Goal: Check status: Check status

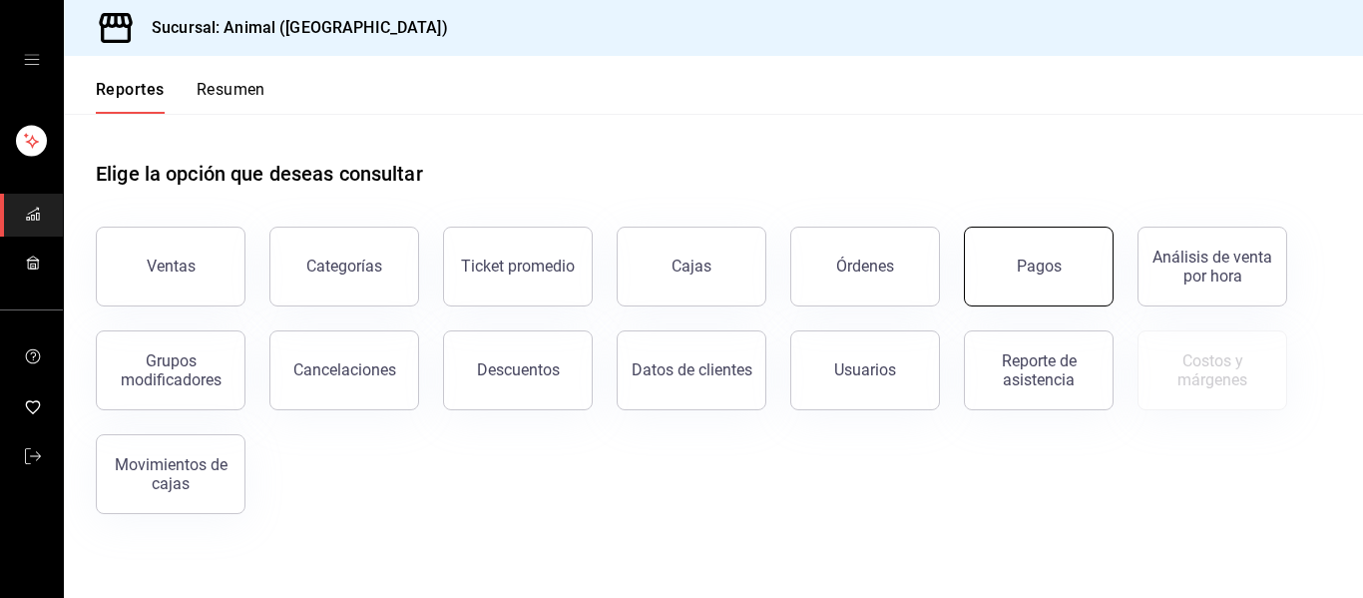
click at [1057, 254] on button "Pagos" at bounding box center [1039, 267] width 150 height 80
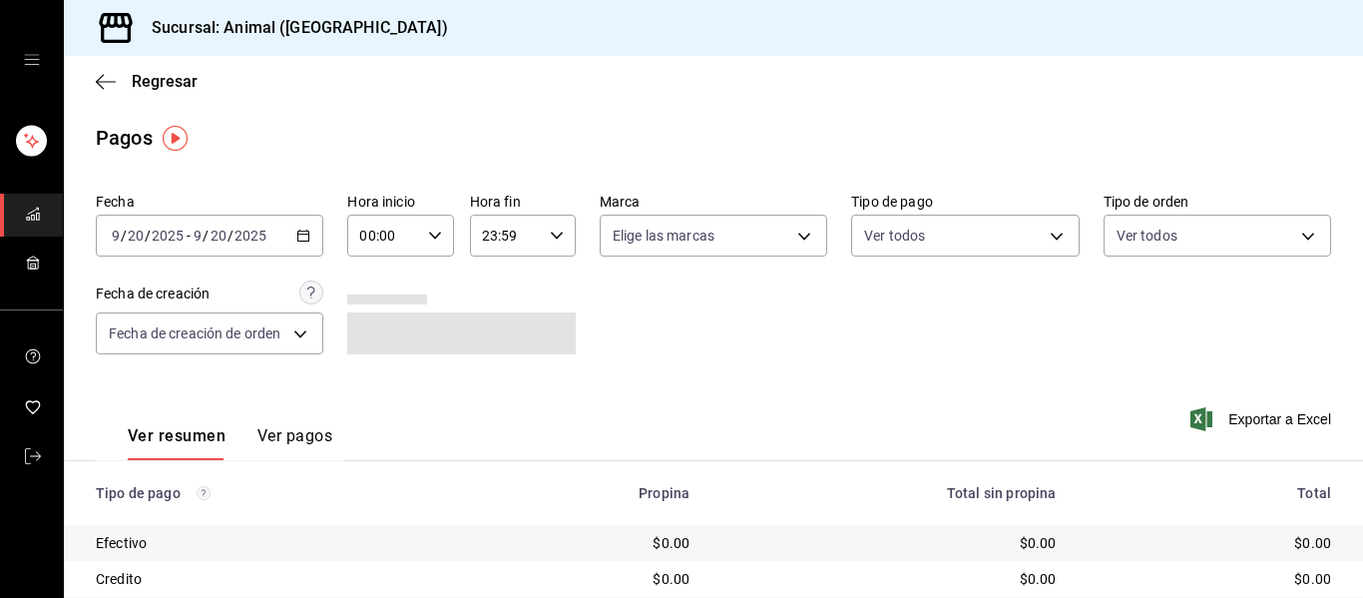
click at [430, 232] on icon "button" at bounding box center [435, 236] width 14 height 14
click at [374, 323] on button "01" at bounding box center [370, 334] width 45 height 40
type input "01:00"
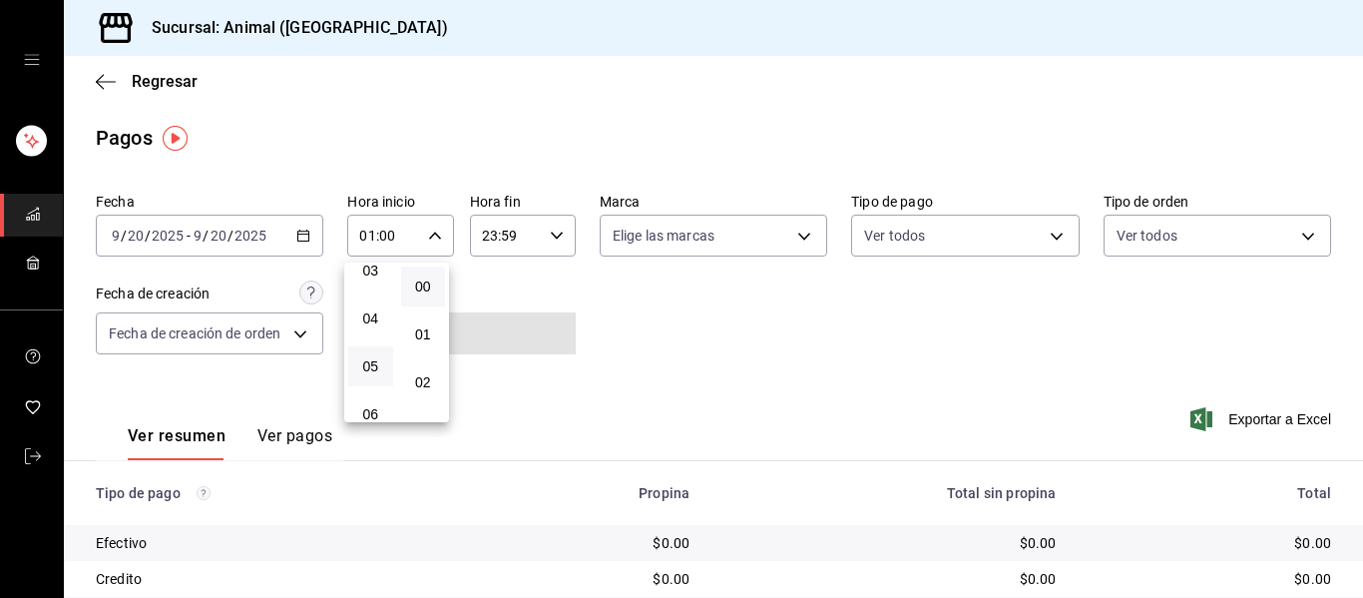
click at [380, 357] on button "05" at bounding box center [370, 366] width 45 height 40
type input "05:00"
click at [796, 236] on div at bounding box center [681, 299] width 1363 height 598
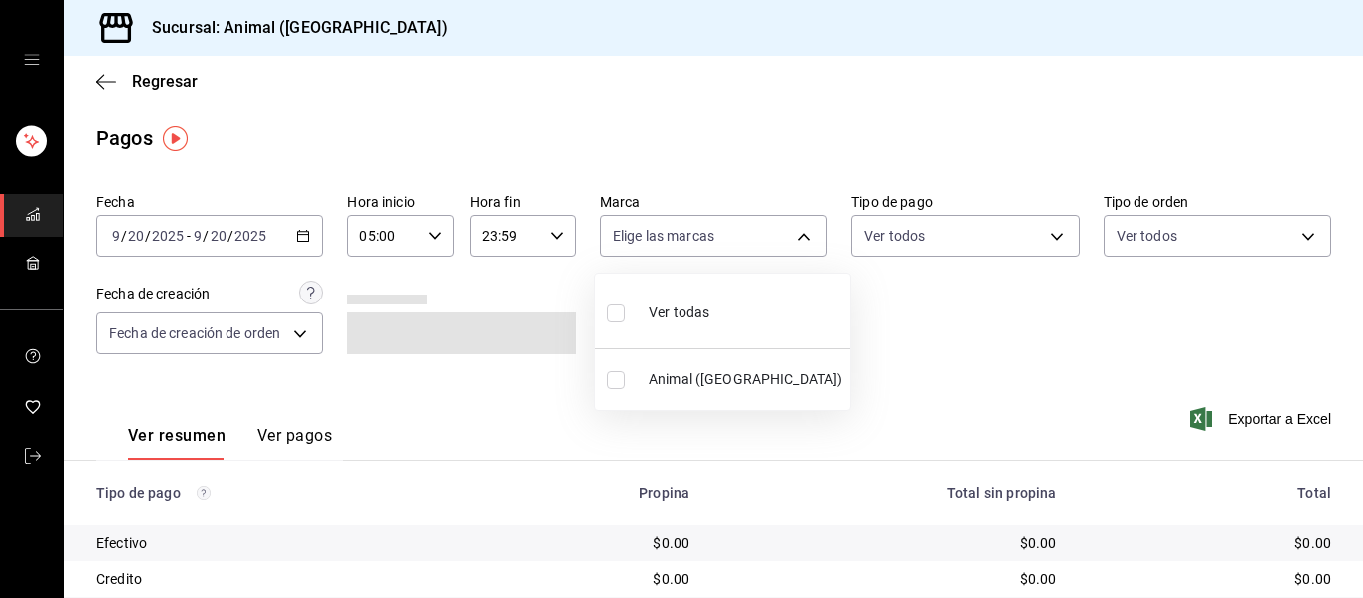
click at [796, 236] on body "Sucursal: Animal ([GEOGRAPHIC_DATA]) Regresar Pagos Fecha [DATE] [DATE] - [DATE…" at bounding box center [681, 299] width 1363 height 598
click at [715, 313] on li "Ver todas" at bounding box center [722, 310] width 255 height 59
type input "96838179-8fbb-4073-aae3-1789726318c8"
checkbox input "true"
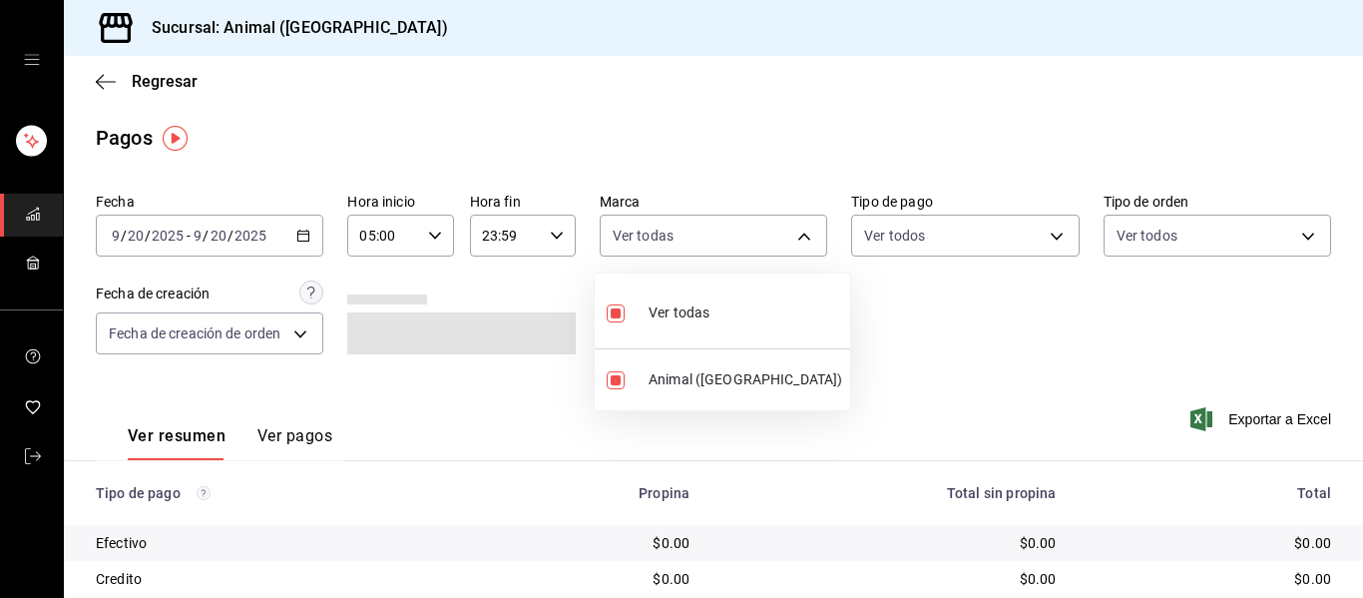
drag, startPoint x: 1356, startPoint y: 277, endPoint x: 1362, endPoint y: 446, distance: 168.8
click at [1362, 446] on div at bounding box center [681, 299] width 1363 height 598
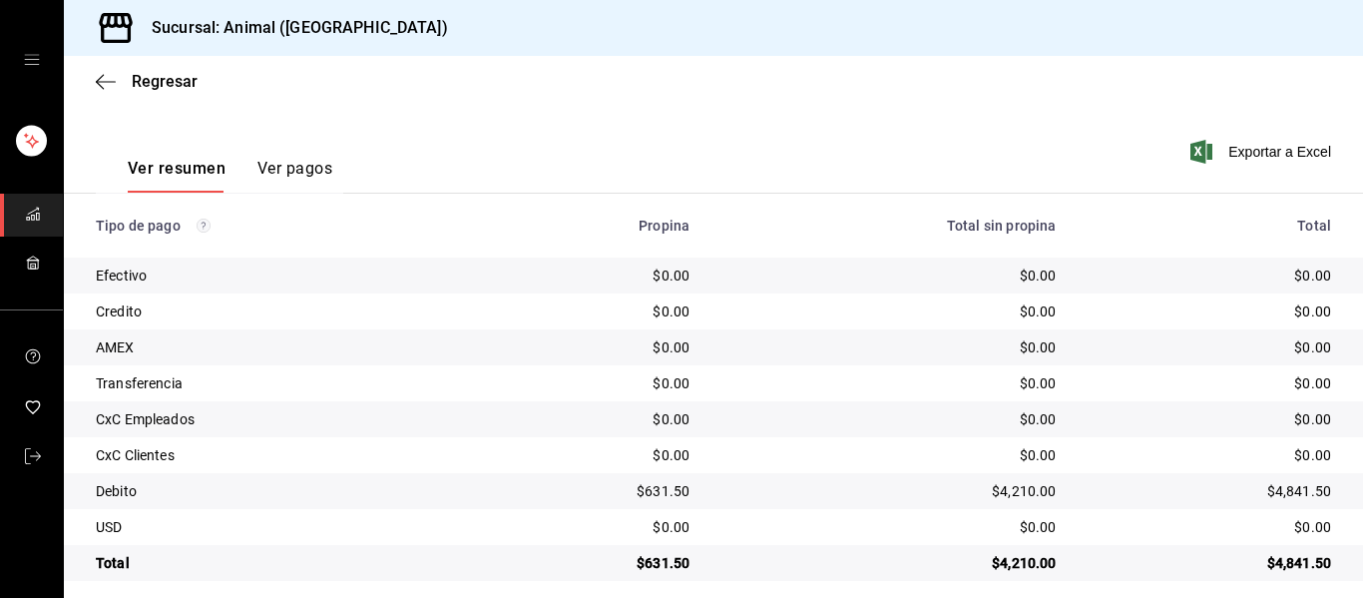
scroll to position [283, 0]
